Goal: Register for event/course

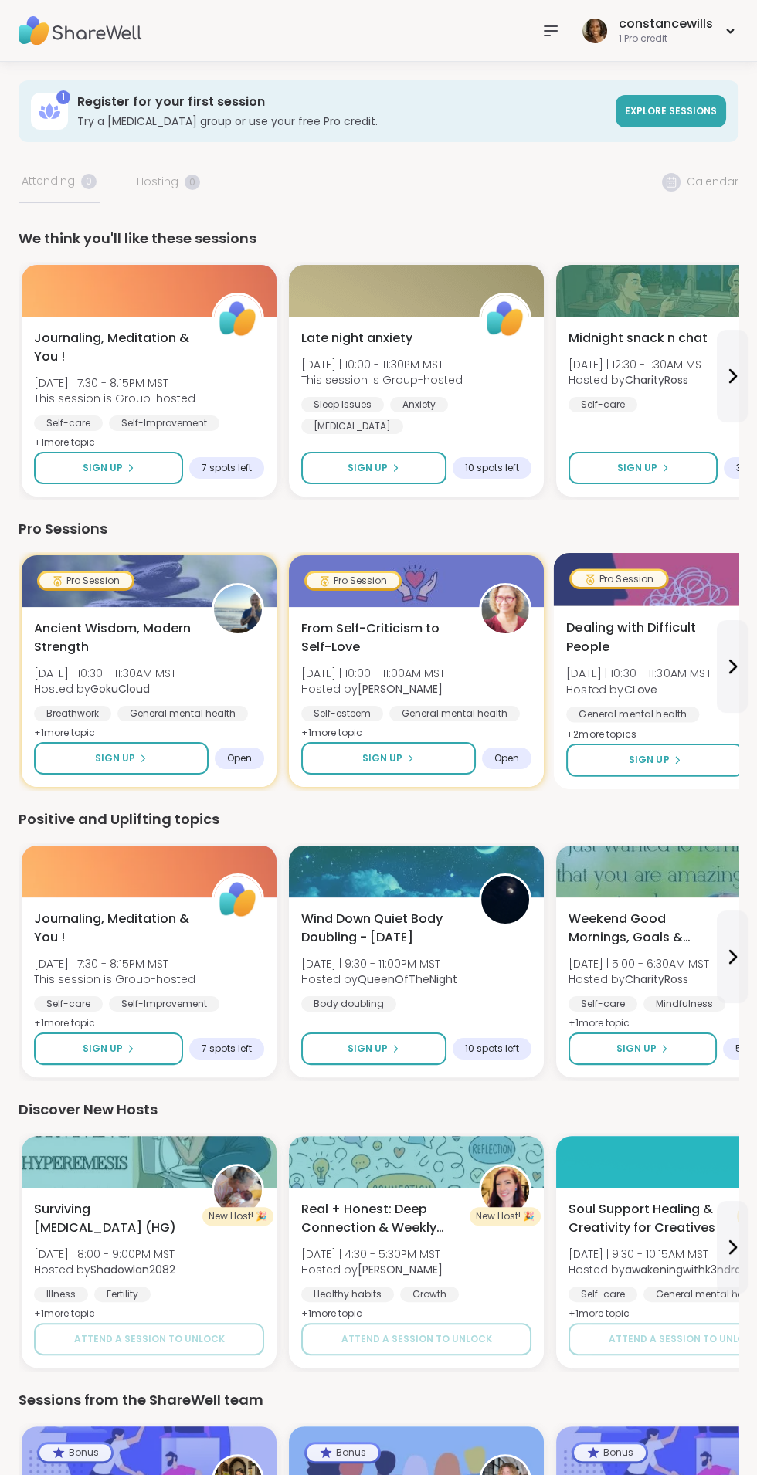
click at [681, 643] on span "Dealing with Difficult People" at bounding box center [648, 638] width 164 height 38
